Goal: Complete application form

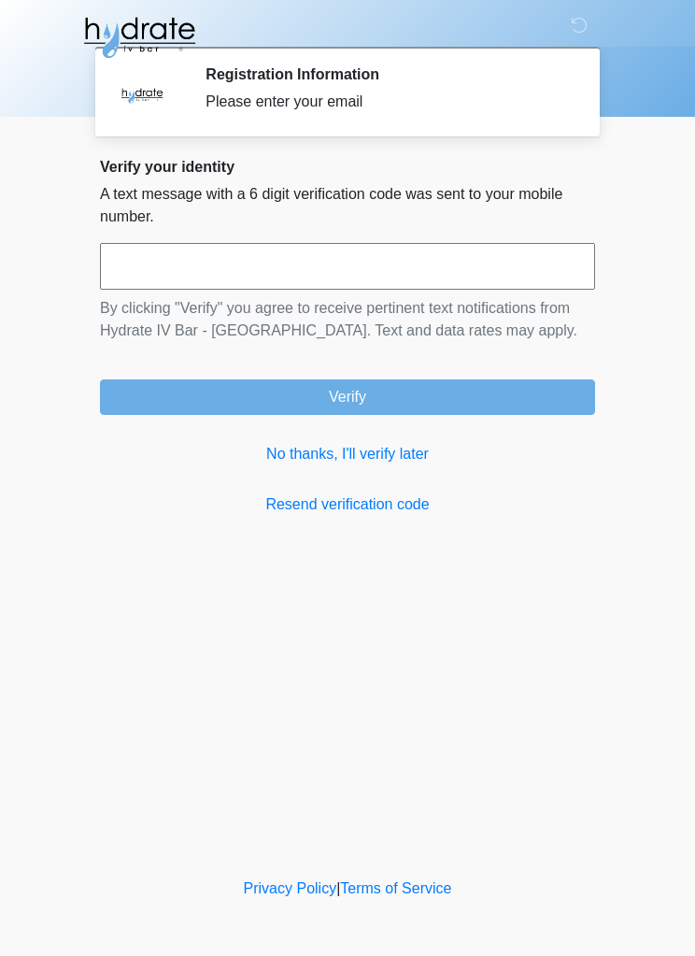
click at [414, 462] on link "No thanks, I'll verify later" at bounding box center [347, 454] width 495 height 22
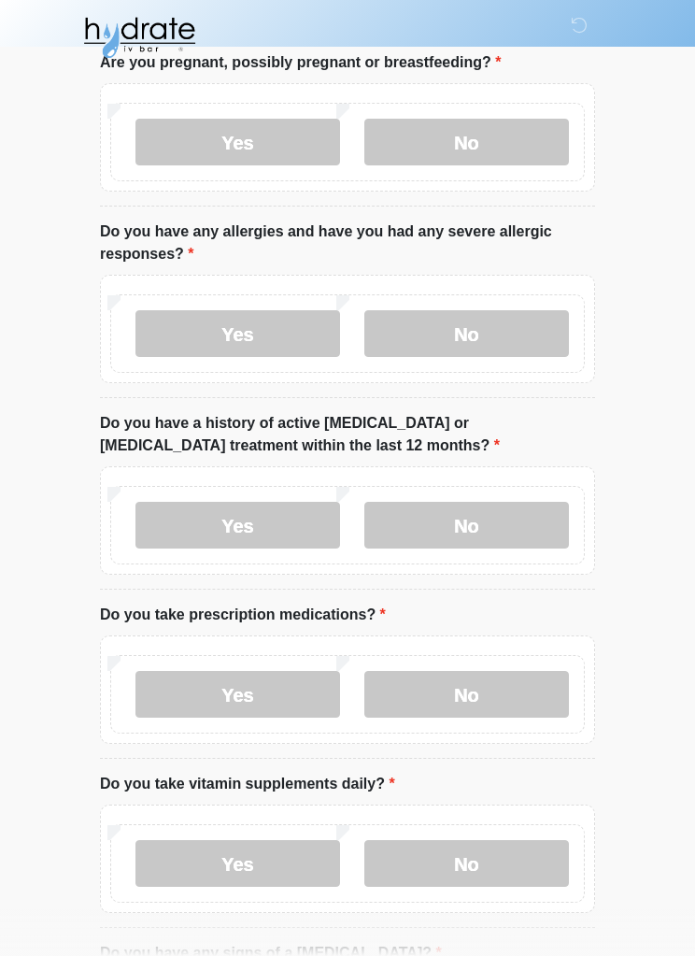
scroll to position [120, 0]
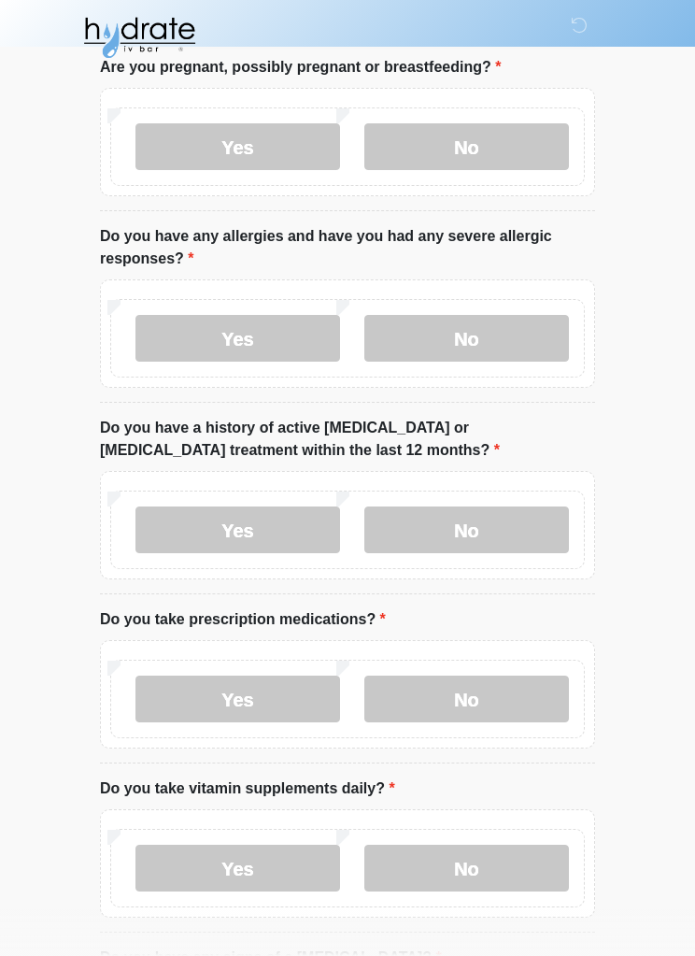
click at [447, 155] on label "No" at bounding box center [466, 146] width 205 height 47
click at [472, 359] on label "No" at bounding box center [466, 338] width 205 height 47
click at [465, 514] on label "No" at bounding box center [466, 529] width 205 height 47
click at [490, 683] on label "No" at bounding box center [466, 698] width 205 height 47
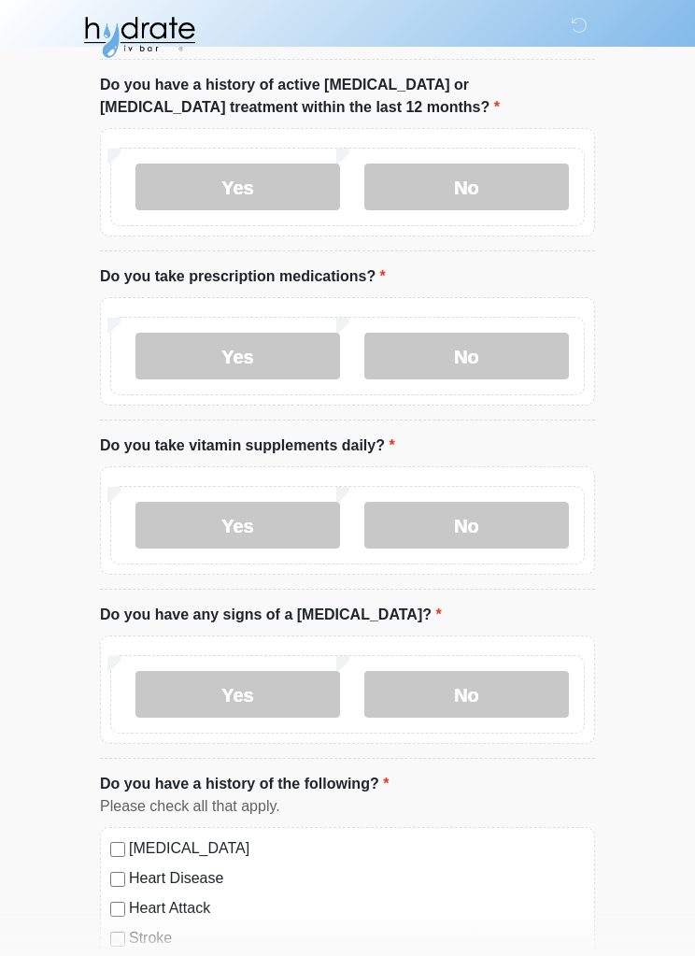
scroll to position [463, 0]
click at [242, 532] on label "Yes" at bounding box center [237, 524] width 205 height 47
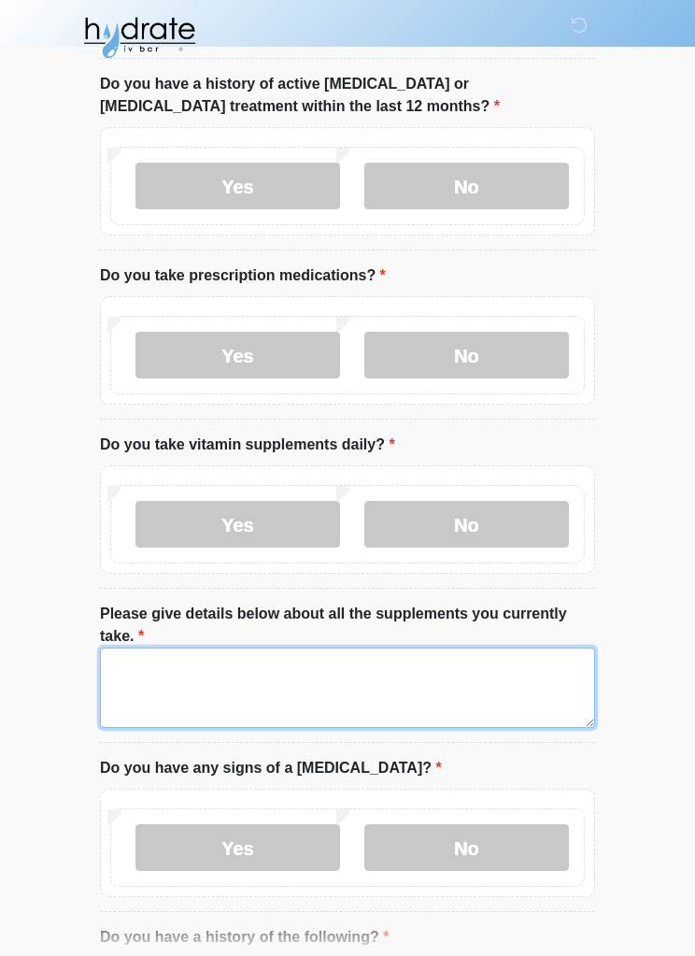
click at [259, 663] on textarea "Please give details below about all the supplements you currently take." at bounding box center [347, 687] width 495 height 80
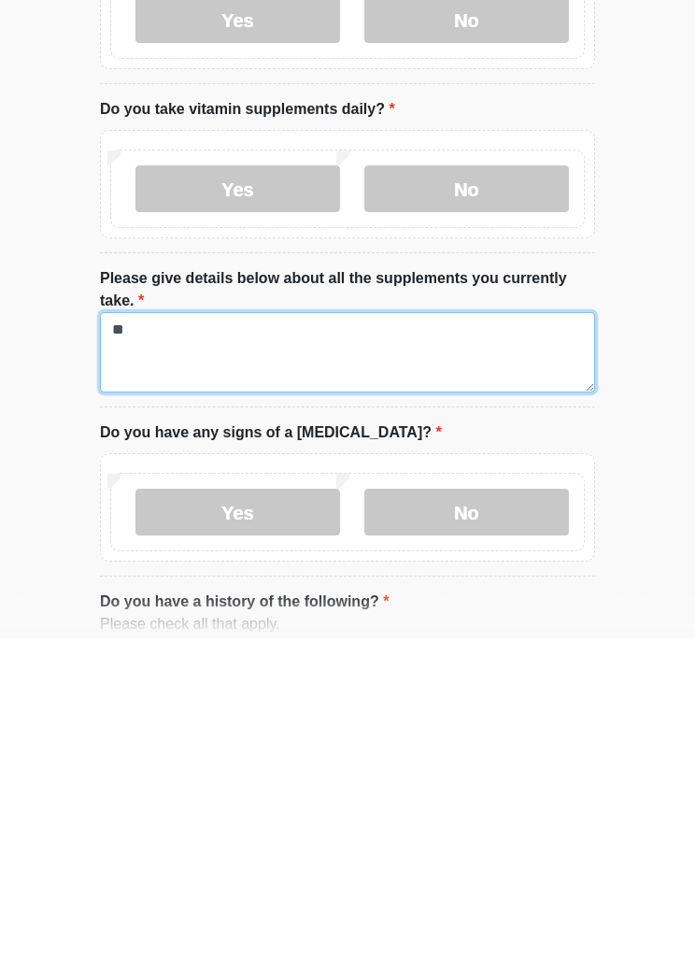
type textarea "*"
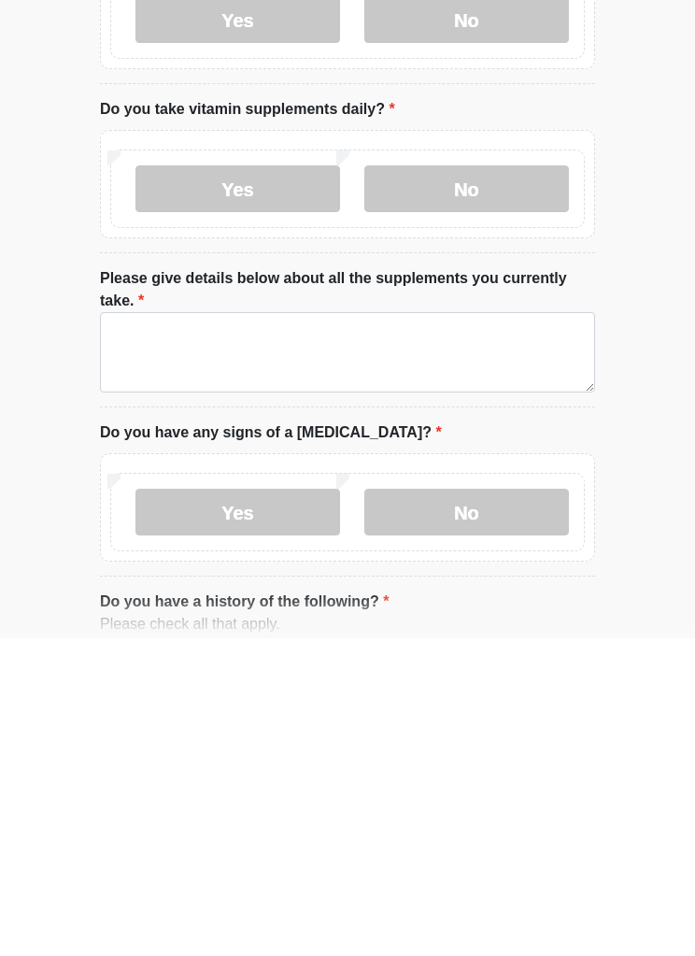
click at [471, 483] on label "No" at bounding box center [466, 506] width 205 height 47
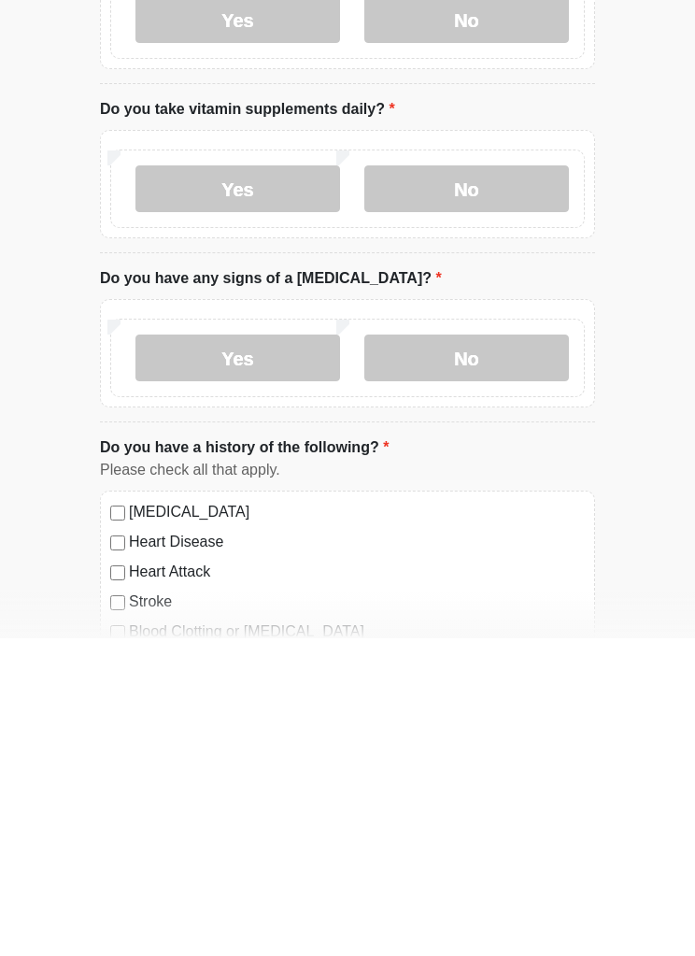
scroll to position [800, 0]
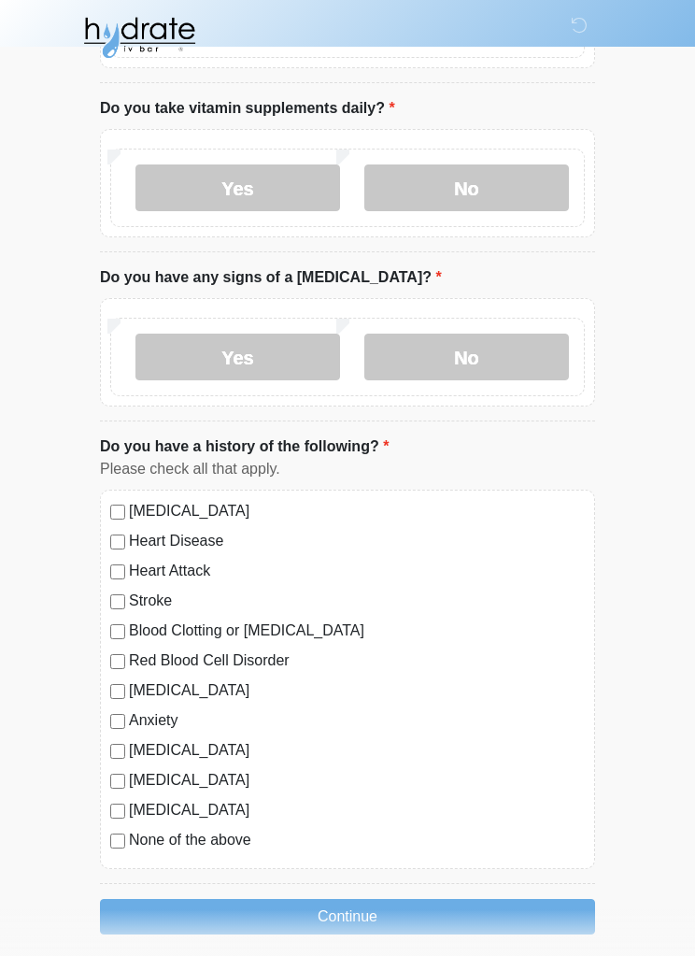
click at [478, 360] on label "No" at bounding box center [466, 356] width 205 height 47
click at [229, 844] on label "None of the above" at bounding box center [357, 840] width 456 height 22
click at [356, 918] on button "Continue" at bounding box center [347, 916] width 495 height 35
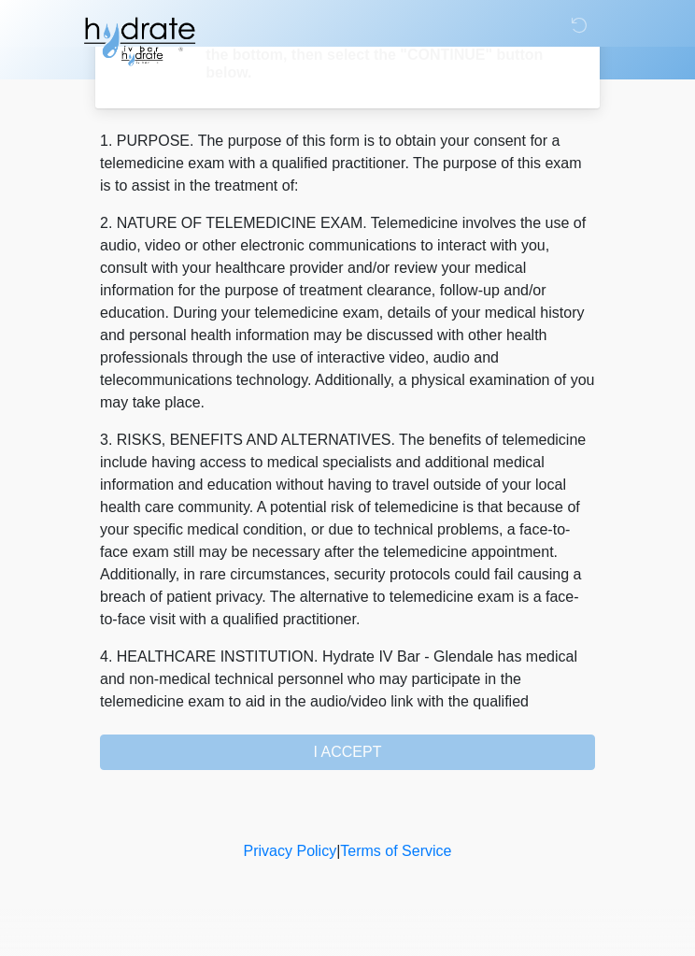
scroll to position [0, 0]
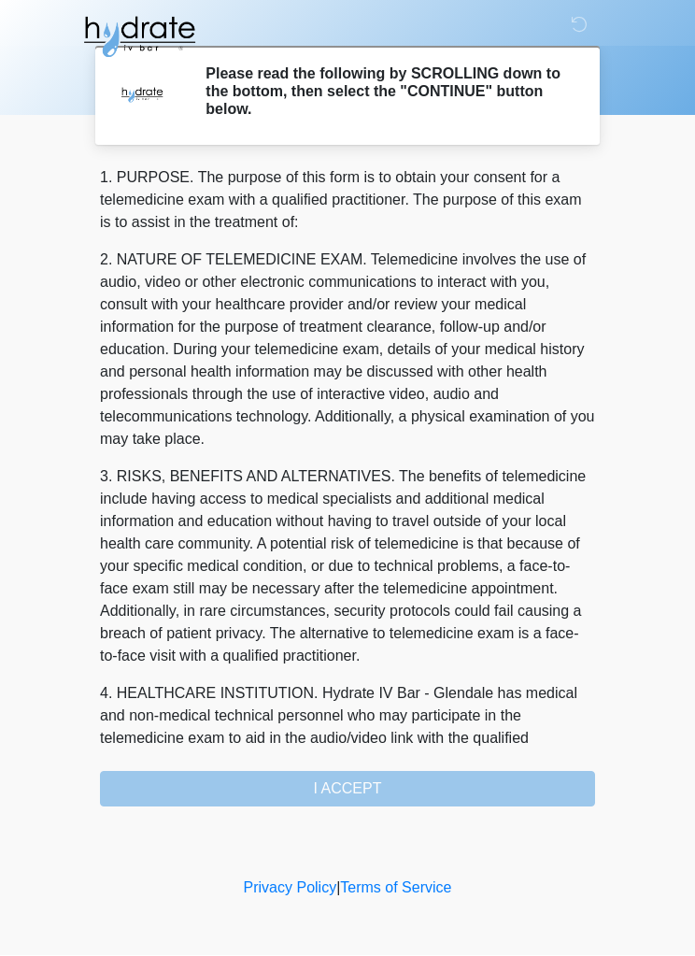
click at [361, 787] on div "1. PURPOSE. The purpose of this form is to obtain your consent for a telemedici…" at bounding box center [347, 487] width 495 height 640
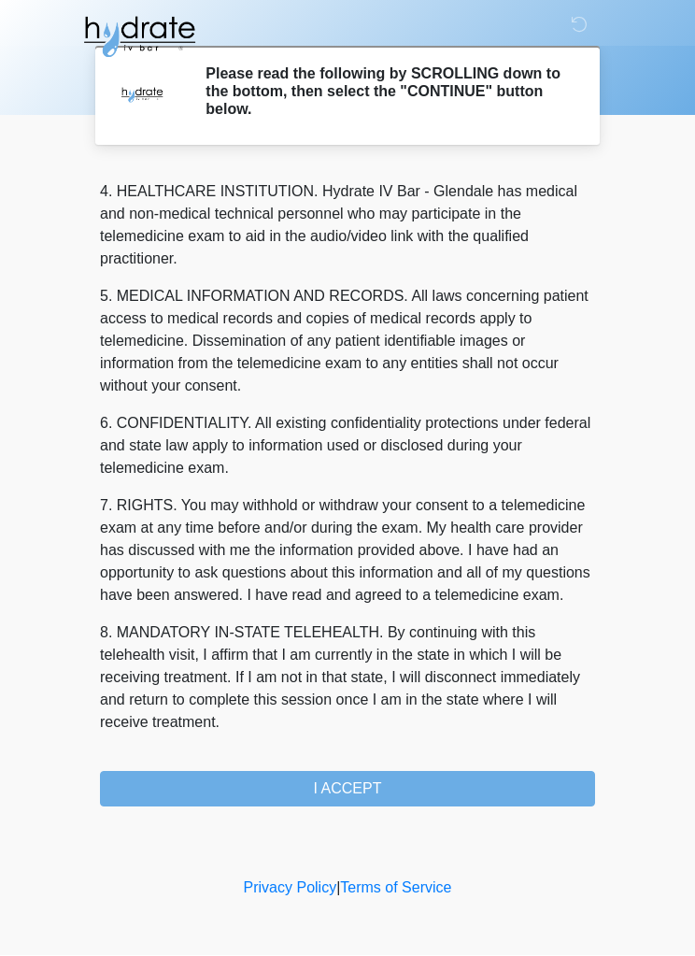
scroll to position [546, 0]
click at [360, 788] on button "I ACCEPT" at bounding box center [347, 789] width 495 height 35
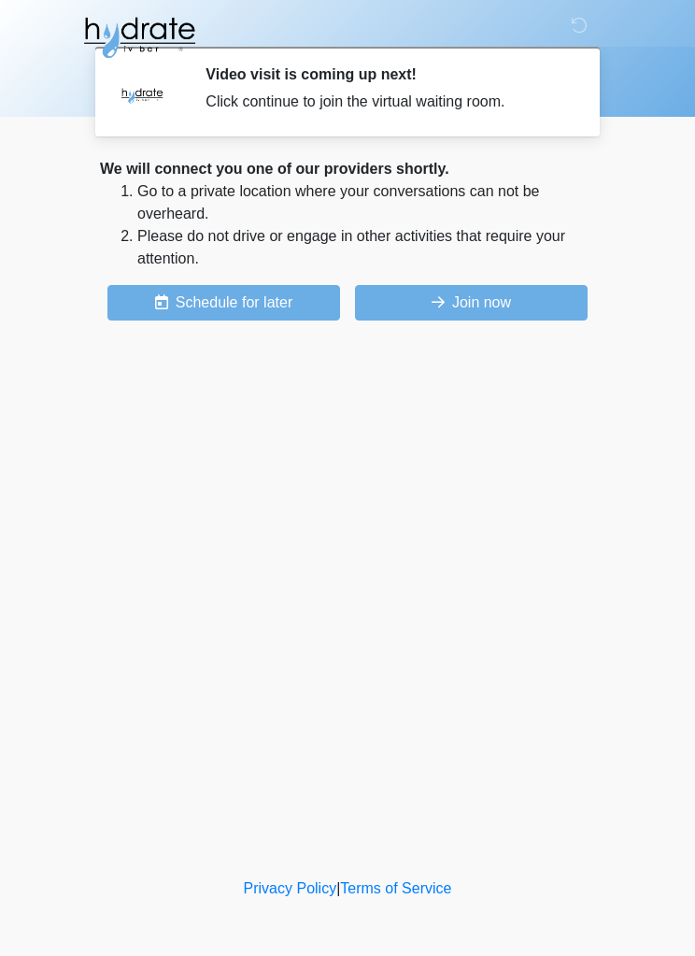
click at [503, 301] on button "Join now" at bounding box center [471, 302] width 233 height 35
